Goal: Transaction & Acquisition: Download file/media

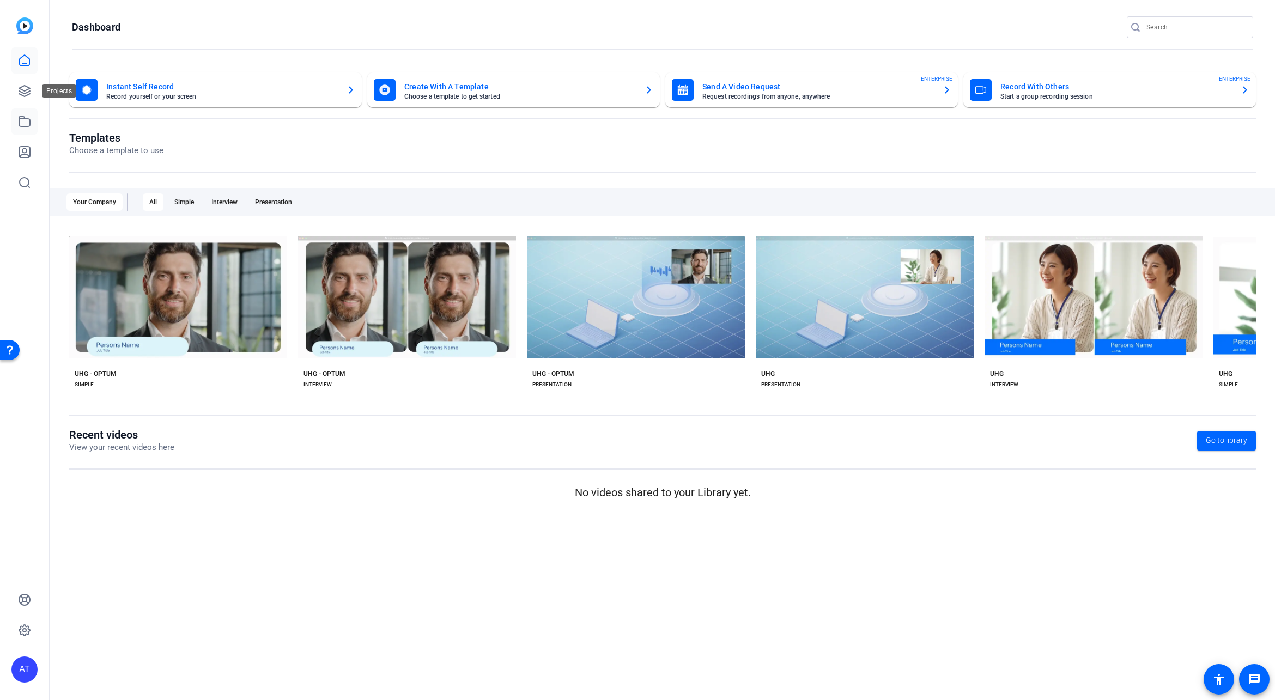
drag, startPoint x: 23, startPoint y: 91, endPoint x: 28, endPoint y: 117, distance: 26.7
click at [23, 92] on icon at bounding box center [24, 90] width 13 height 13
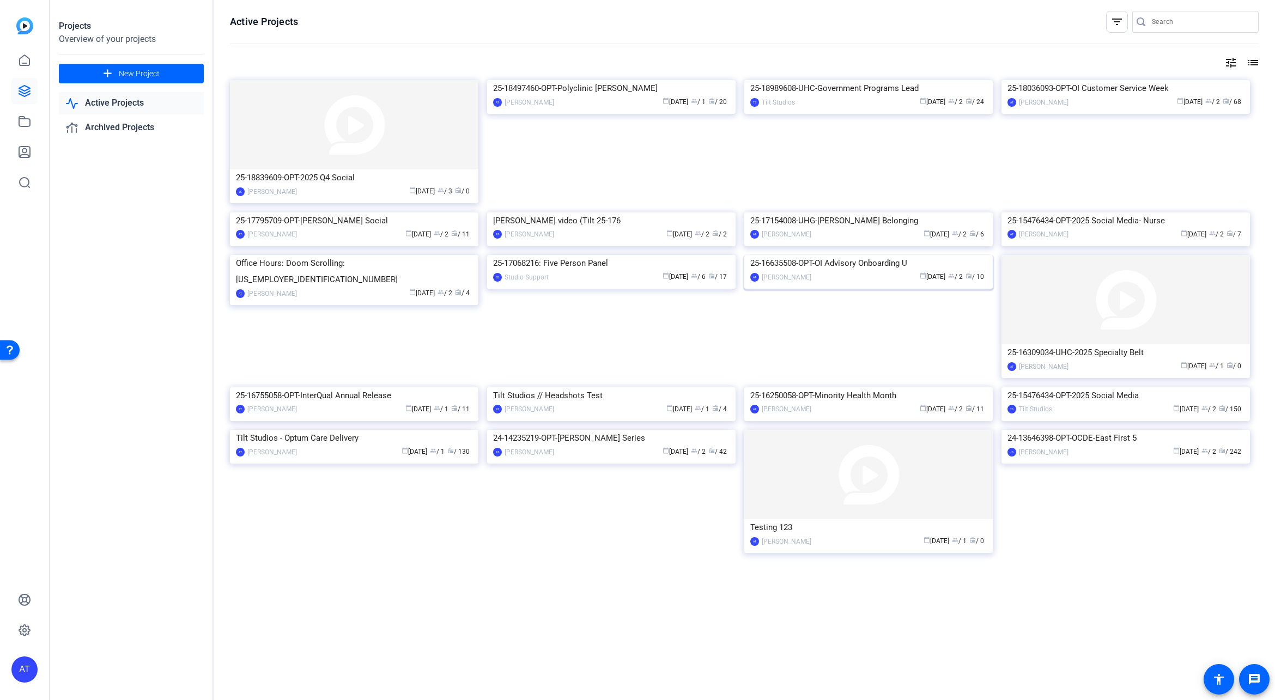
scroll to position [35, 0]
click at [872, 96] on div "25-18989608-UHC-Government Programs Lead" at bounding box center [868, 88] width 237 height 16
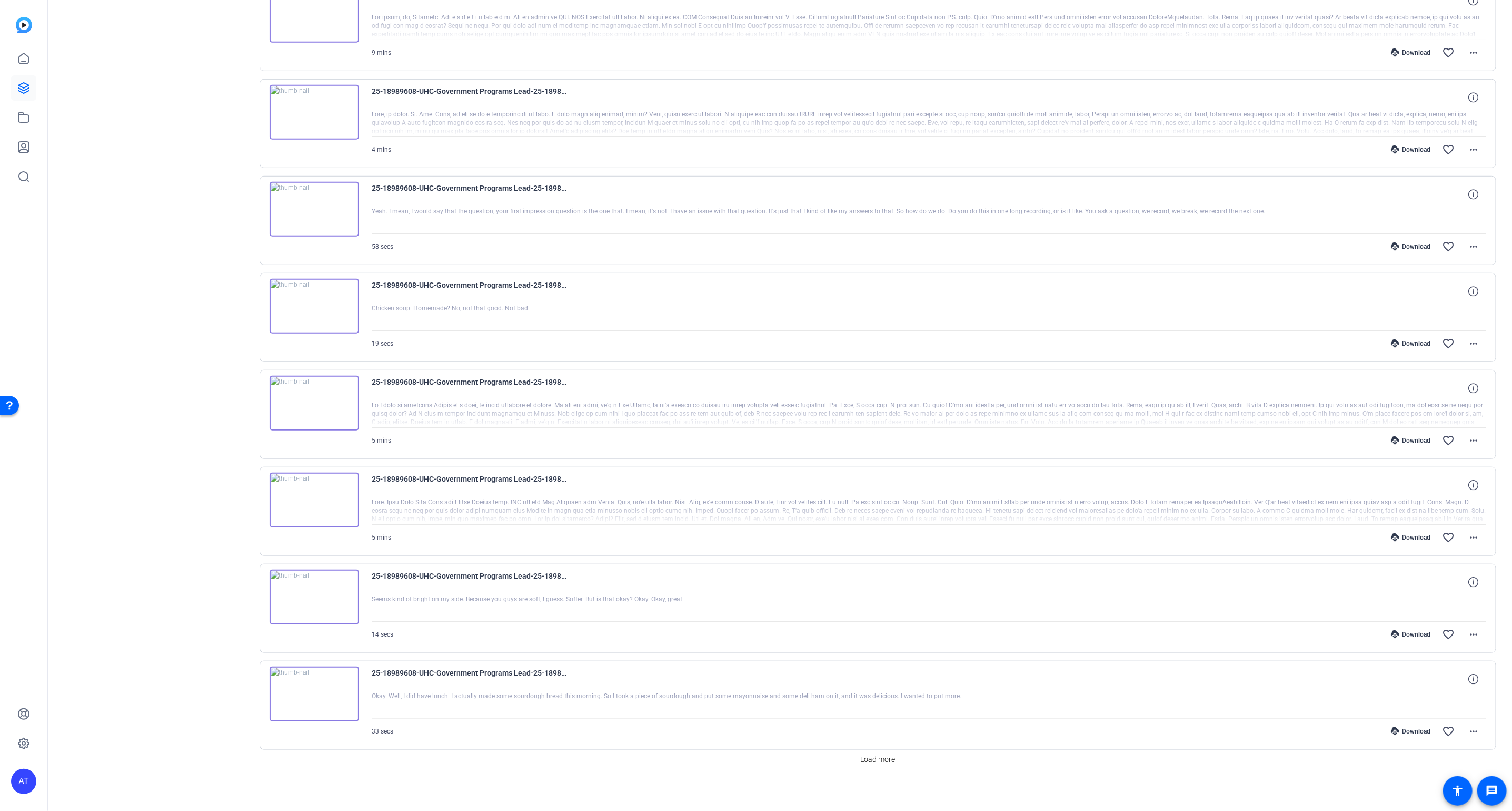
scroll to position [0, 0]
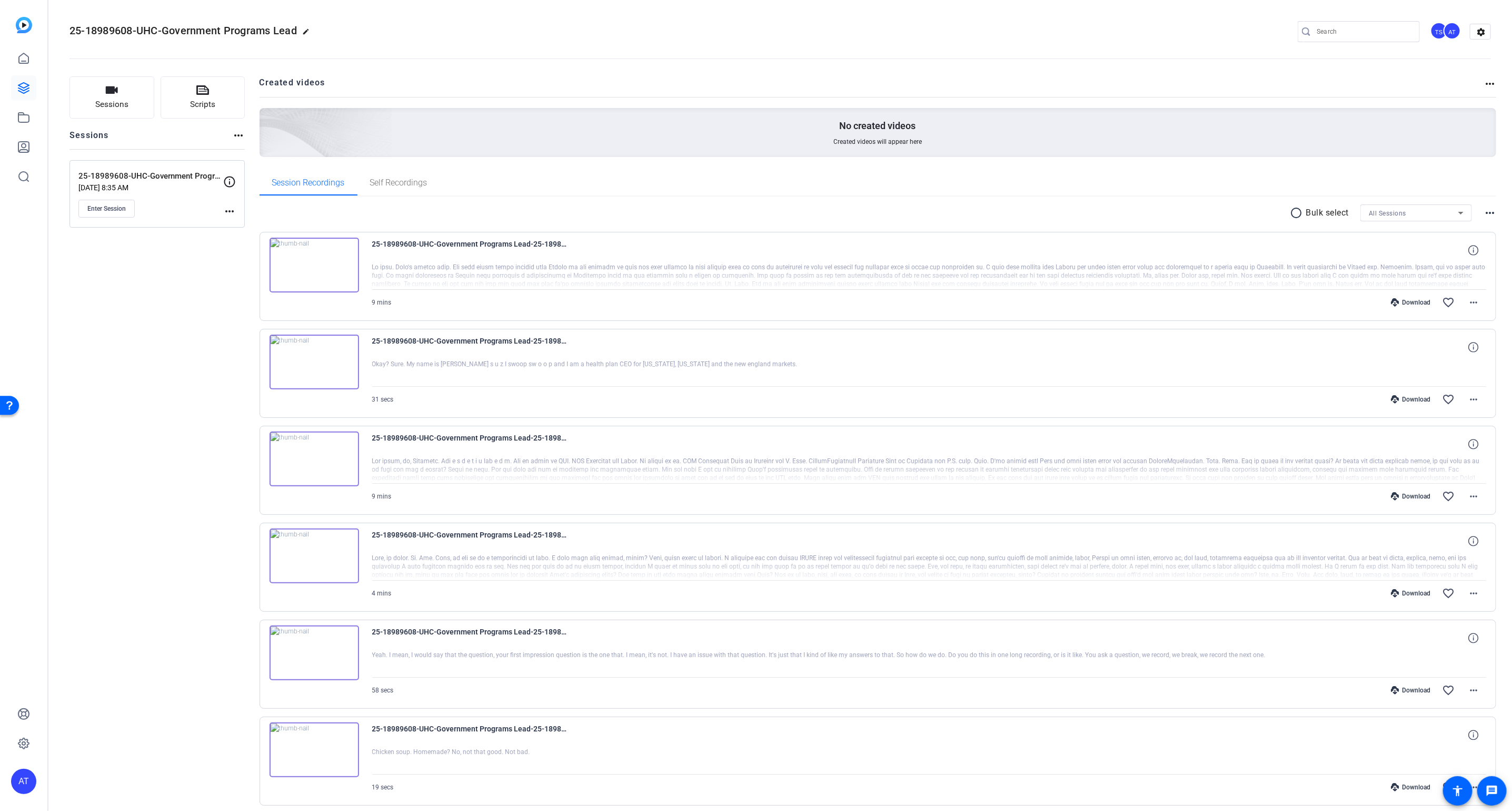
drag, startPoint x: 149, startPoint y: 32, endPoint x: 142, endPoint y: 30, distance: 7.3
click at [147, 32] on span "25-18989608-UHC-Government Programs Lead" at bounding box center [183, 30] width 227 height 13
drag, startPoint x: 70, startPoint y: 31, endPoint x: 301, endPoint y: 32, distance: 231.0
click at [301, 32] on h2 "25-18989608-UHC-Government Programs Lead edit" at bounding box center [192, 31] width 245 height 18
copy span "25-18989608-UHC-Government Programs Lead"
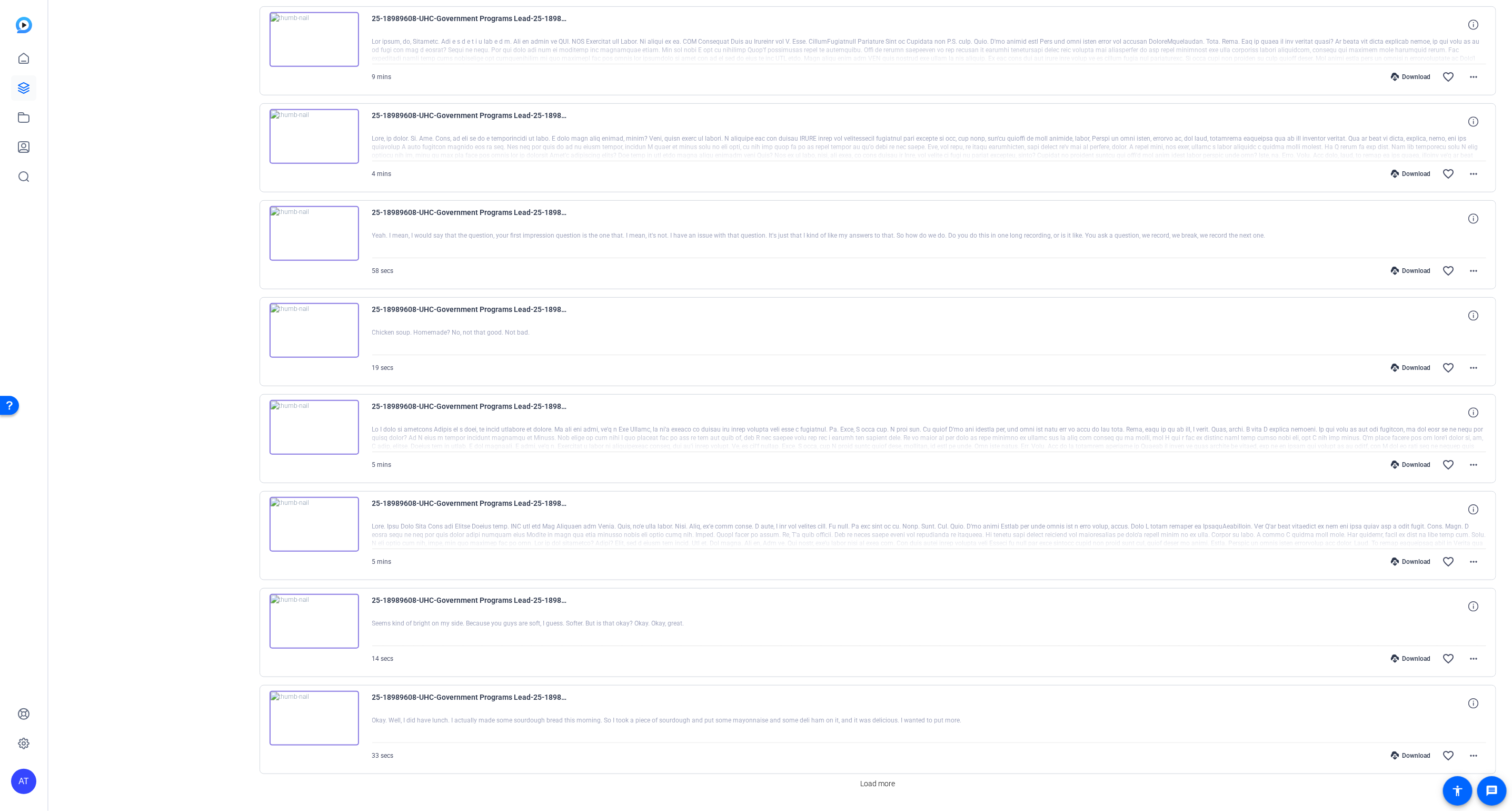
scroll to position [444, 0]
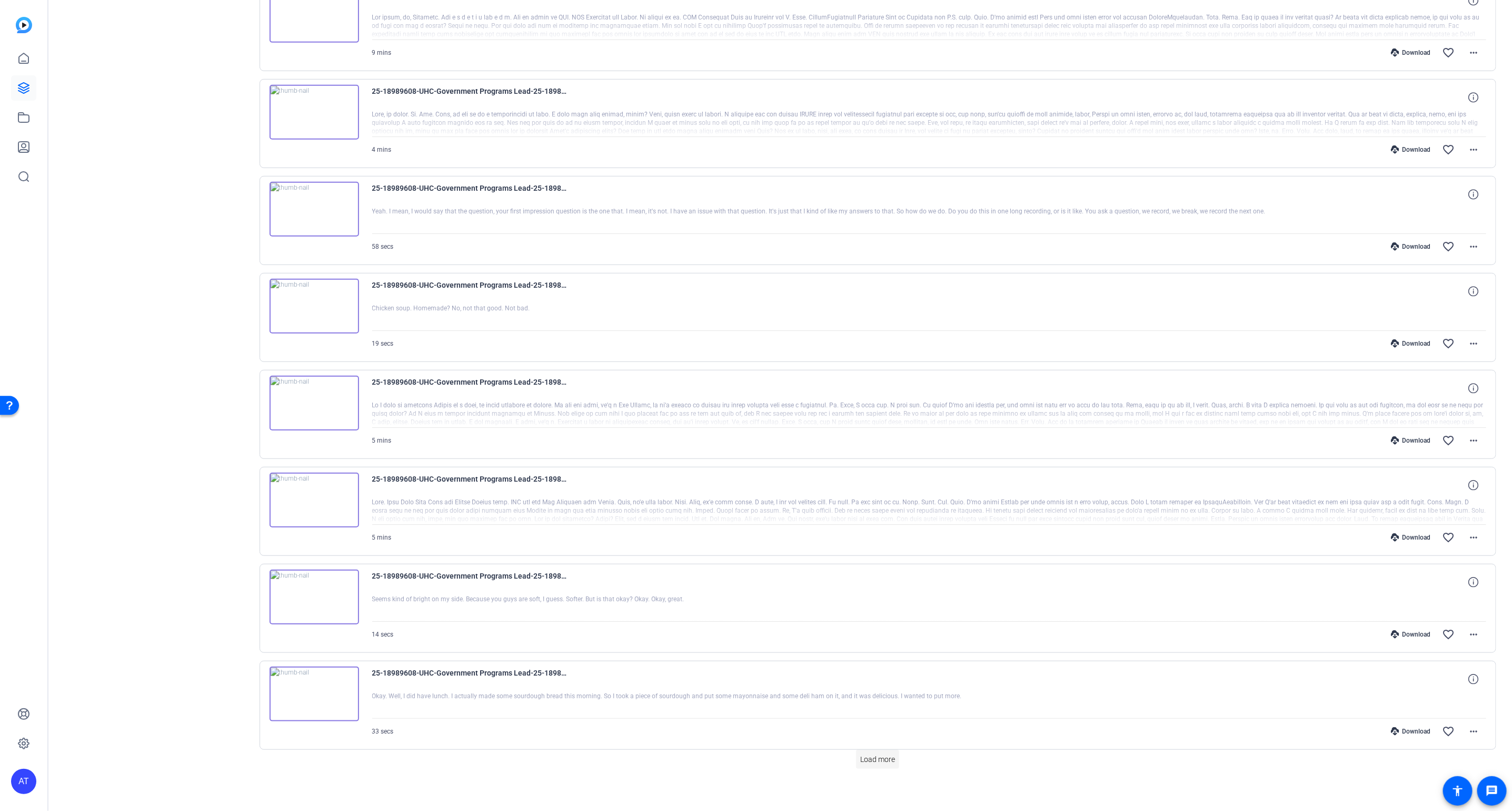
drag, startPoint x: 851, startPoint y: 755, endPoint x: 877, endPoint y: 761, distance: 26.7
click at [852, 677] on div "Load more" at bounding box center [878, 759] width 1238 height 19
click at [881, 677] on span at bounding box center [877, 759] width 43 height 25
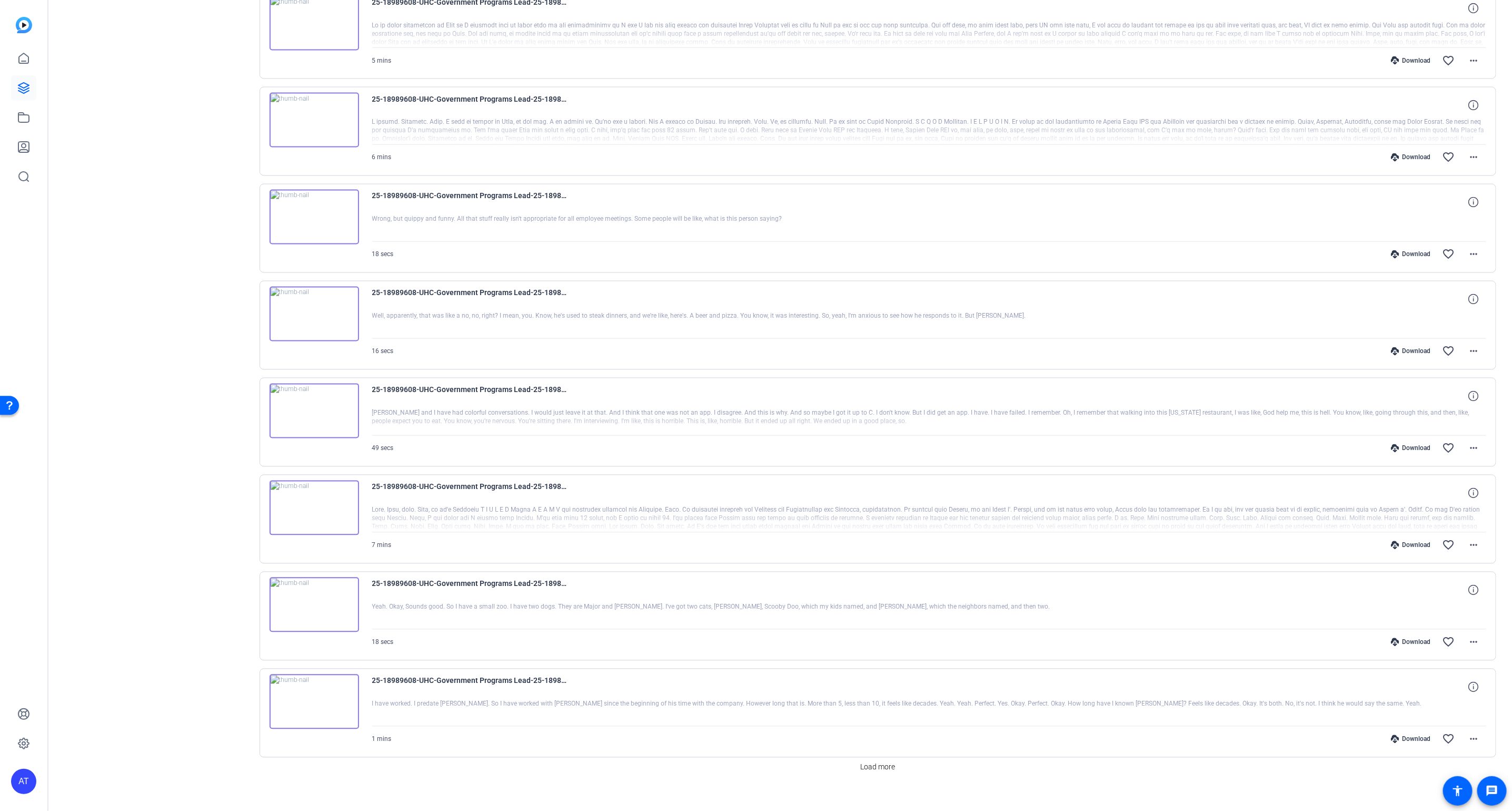
scroll to position [1409, 0]
click at [879, 677] on span "Load more" at bounding box center [877, 763] width 35 height 11
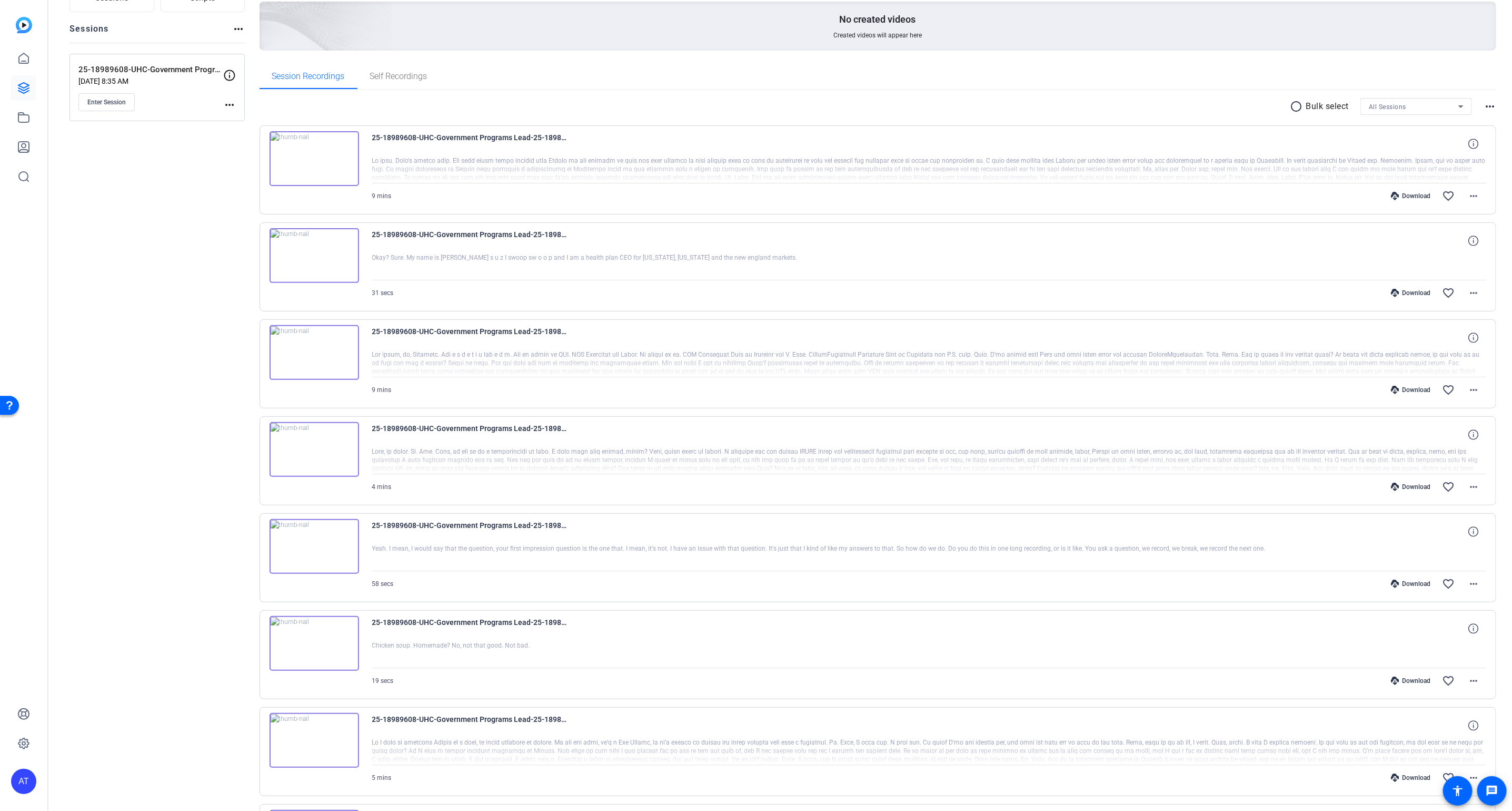
scroll to position [127, 0]
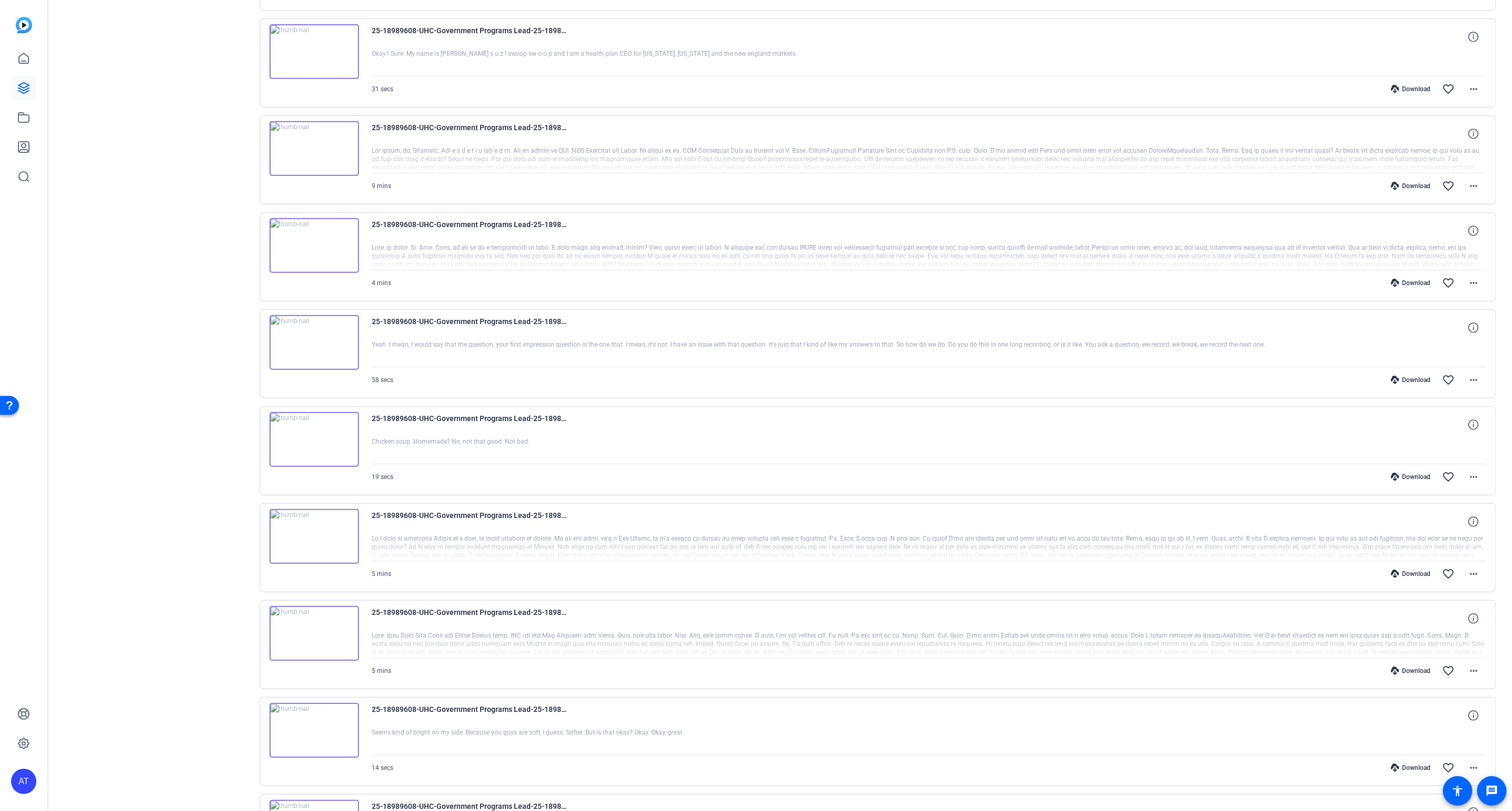
click at [506, 535] on div at bounding box center [929, 547] width 1115 height 26
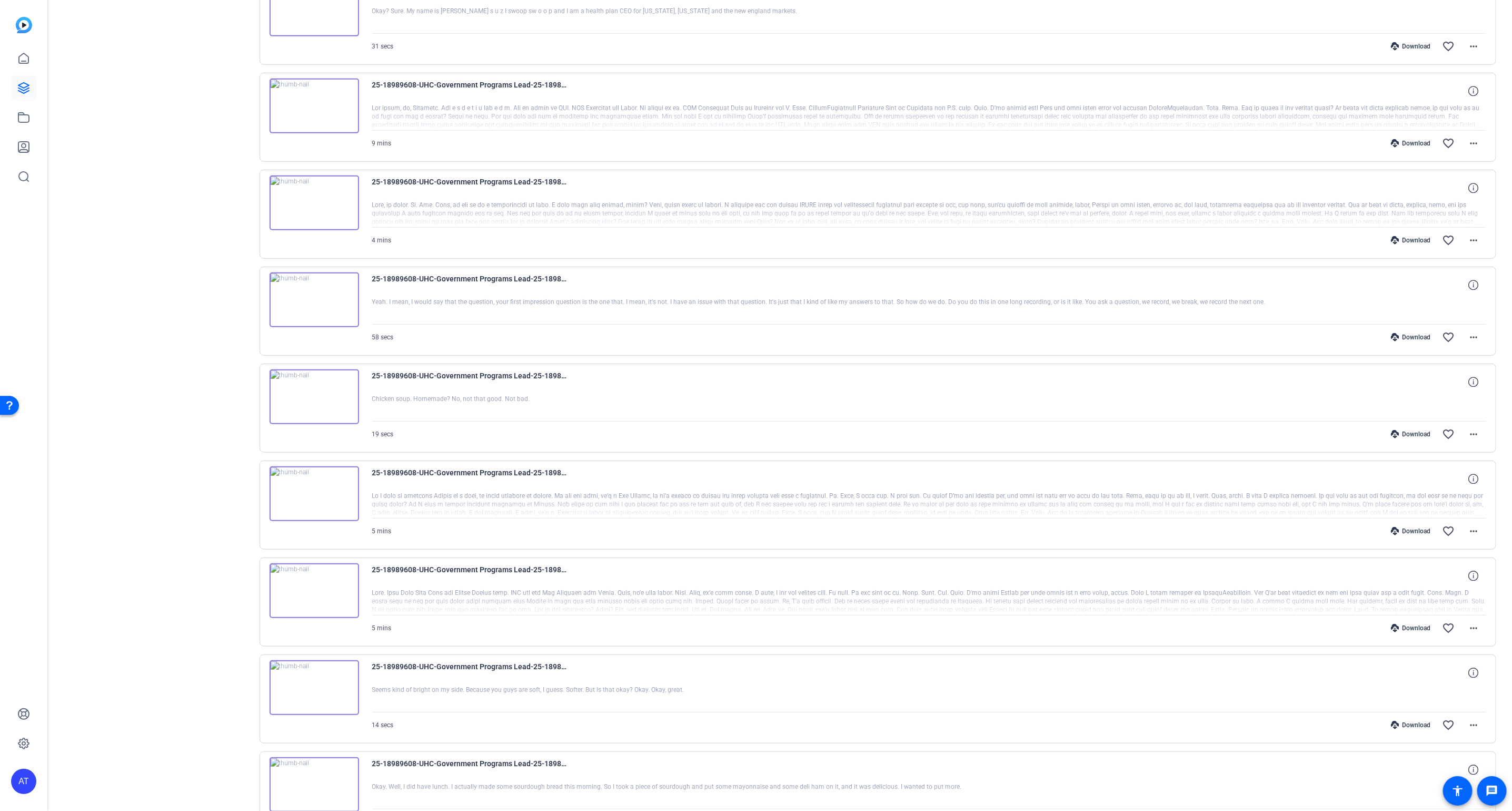
scroll to position [373, 0]
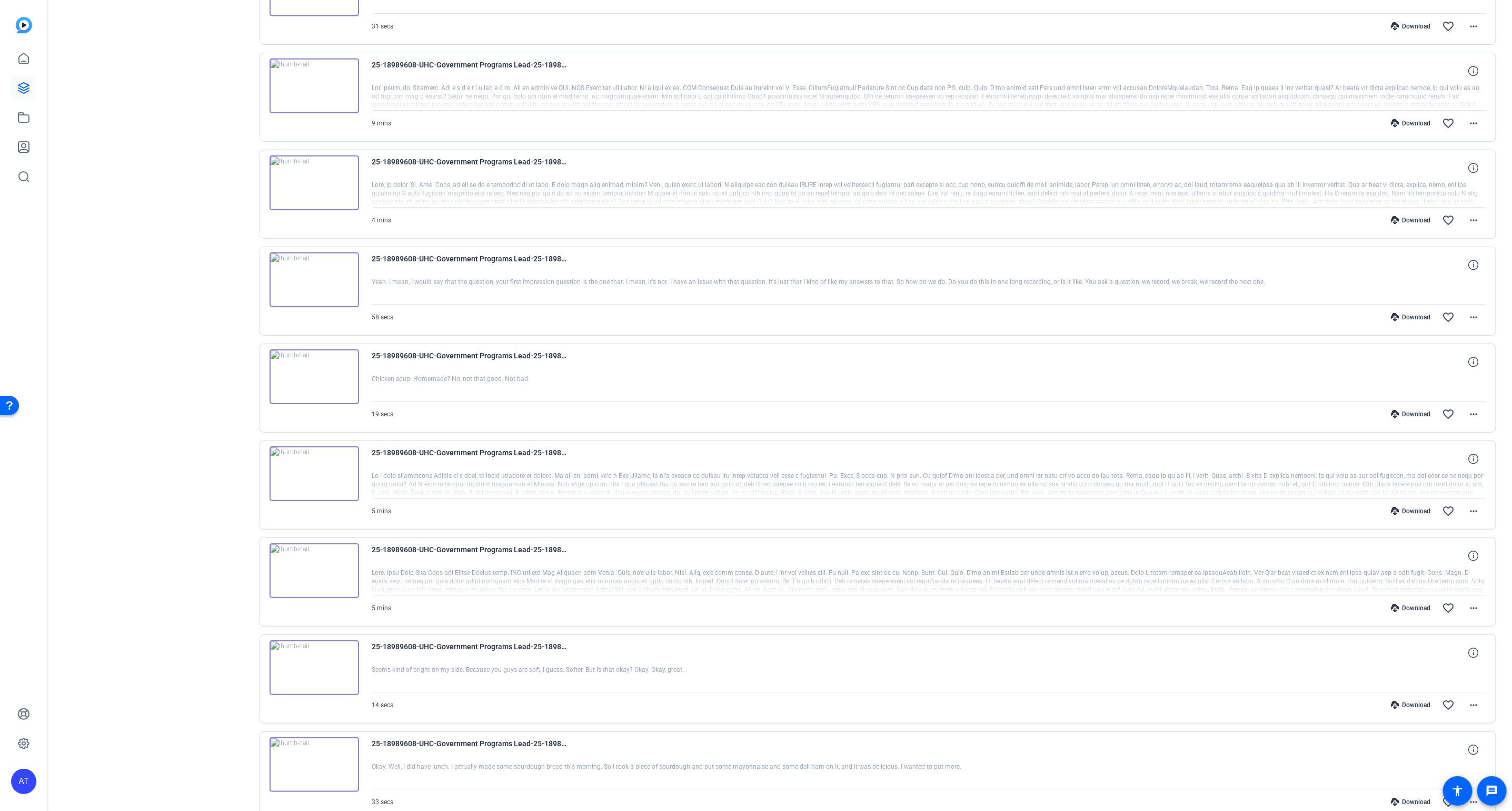
click at [627, 472] on div at bounding box center [929, 484] width 1115 height 26
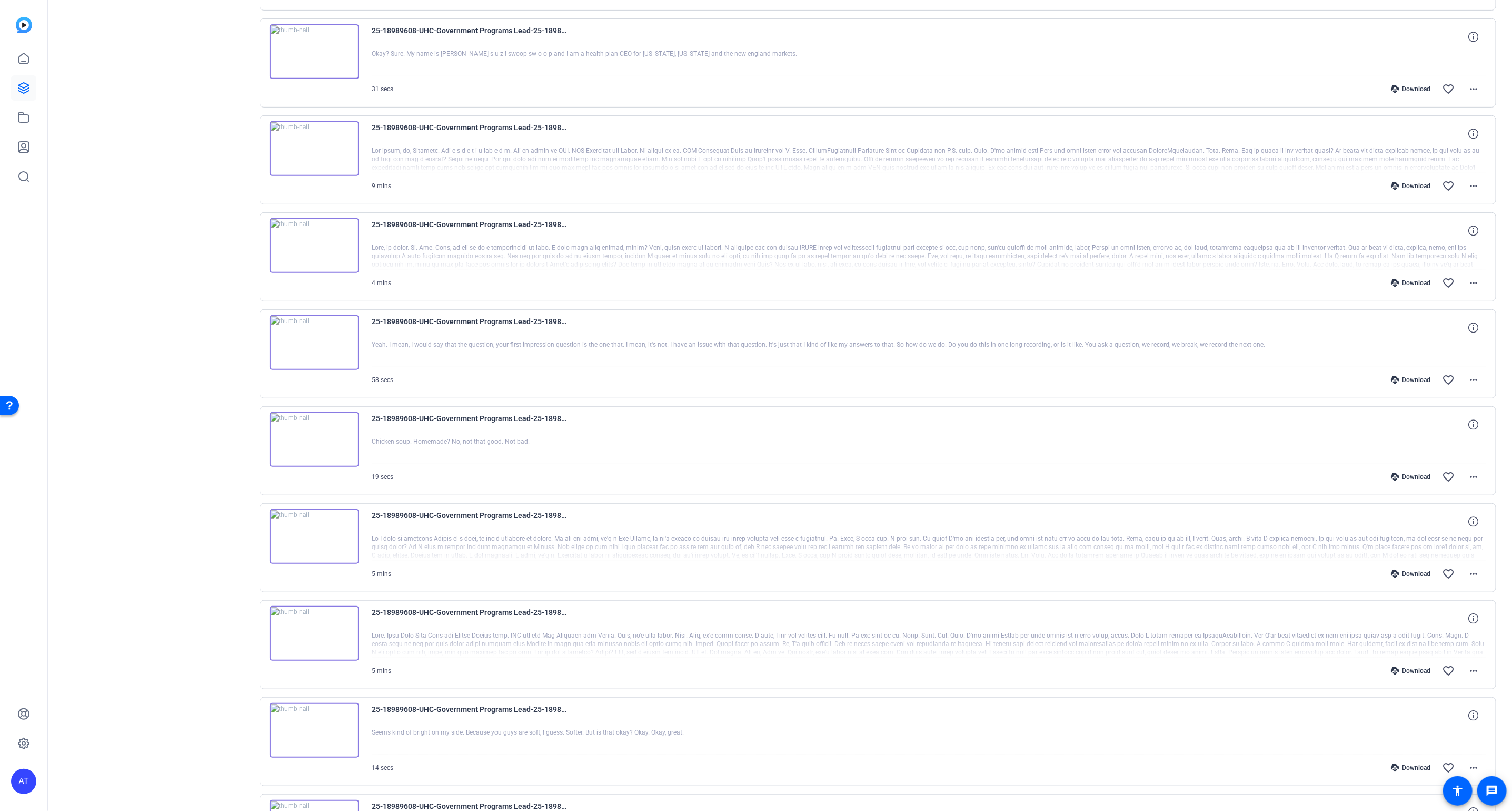
scroll to position [373, 0]
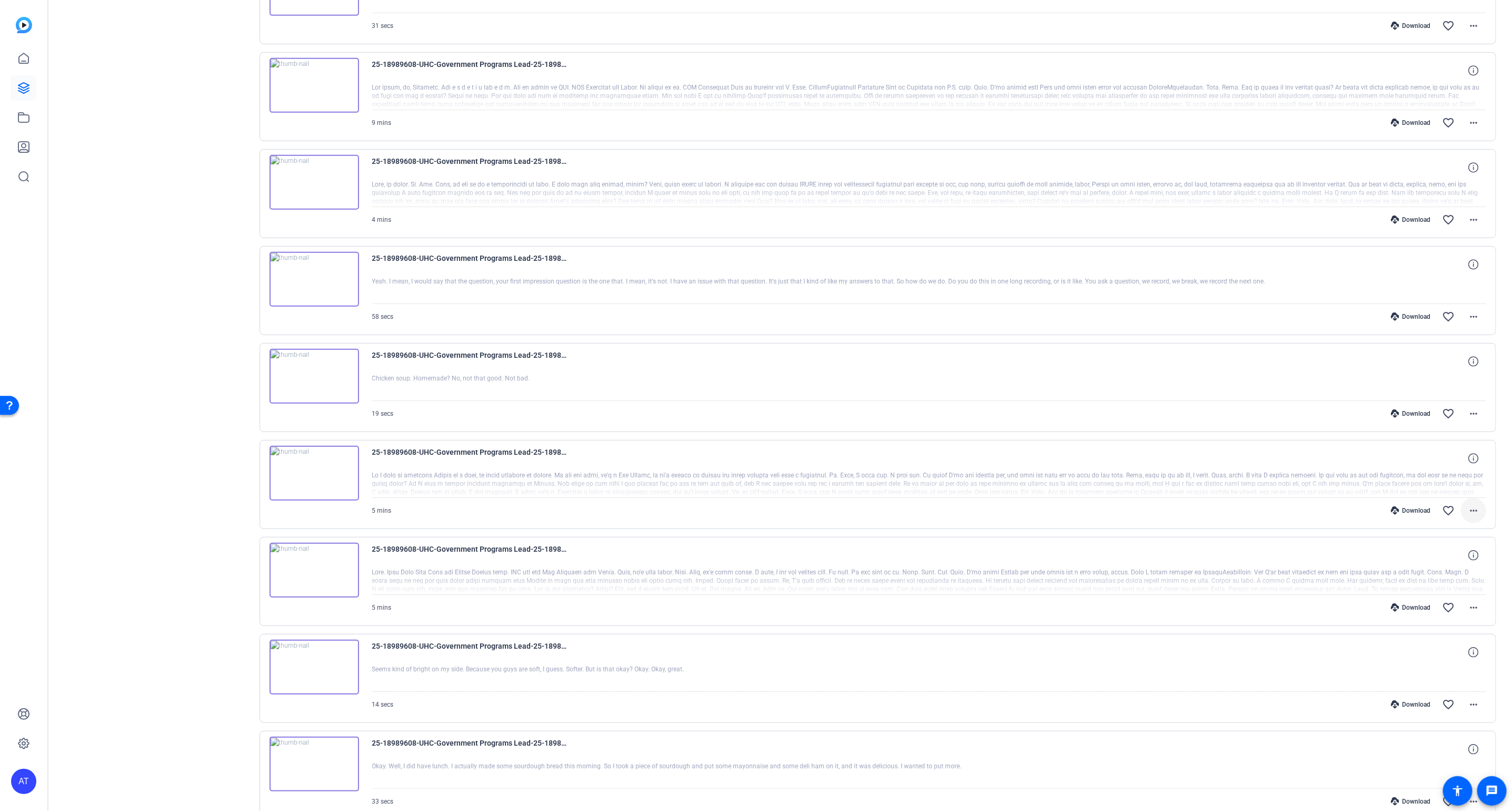
click at [1232, 508] on mat-icon "more_horiz" at bounding box center [1473, 510] width 13 height 13
click at [1232, 552] on span "Download MP4" at bounding box center [1446, 555] width 63 height 13
